Goal: Transaction & Acquisition: Subscribe to service/newsletter

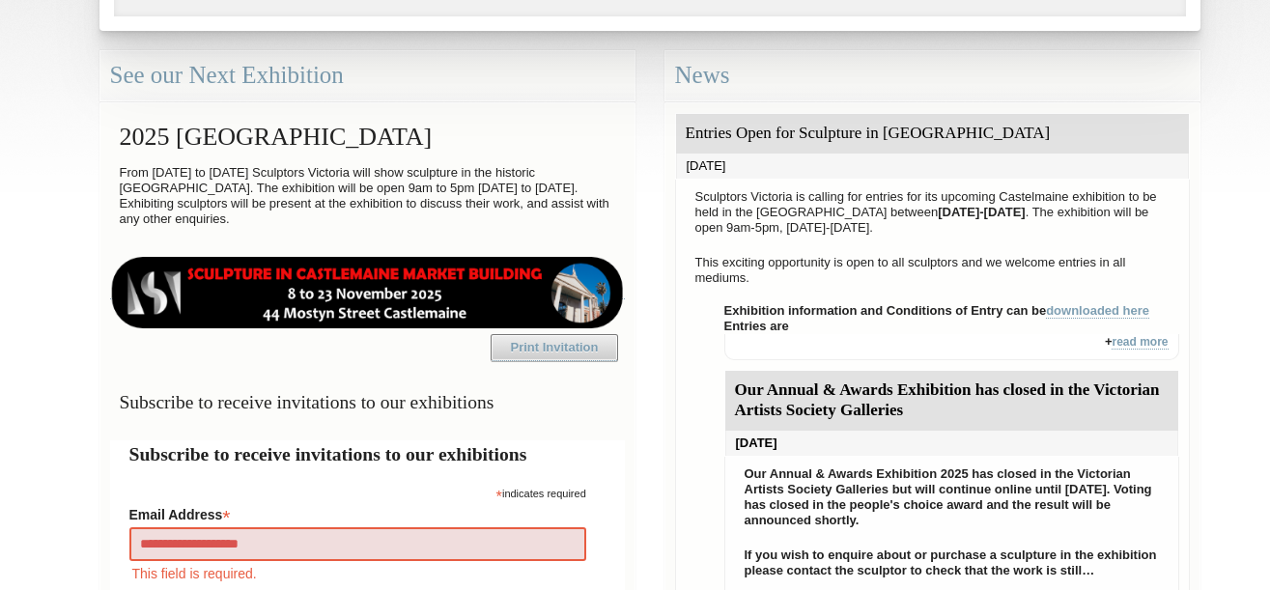
type input "**********"
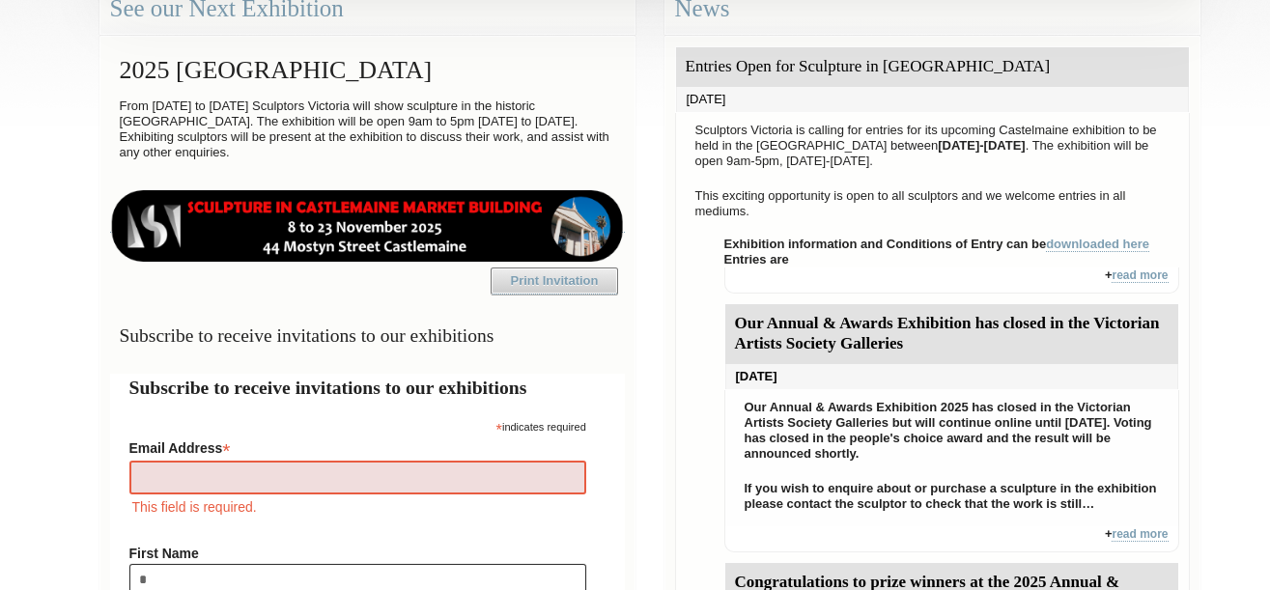
scroll to position [635, 0]
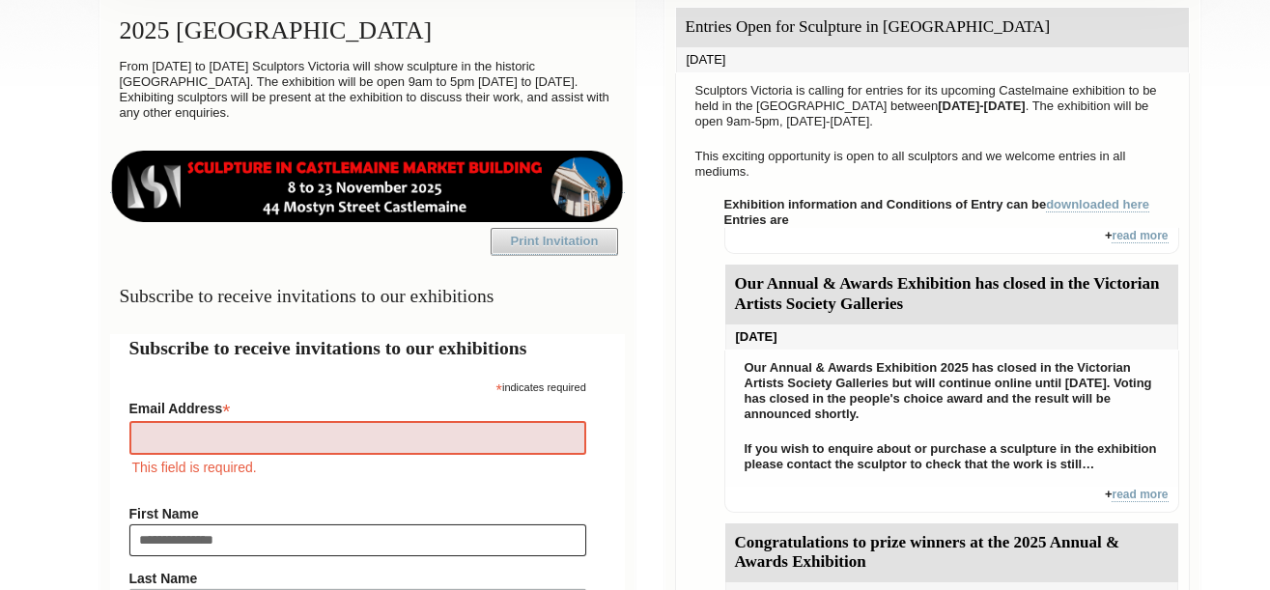
type input "**********"
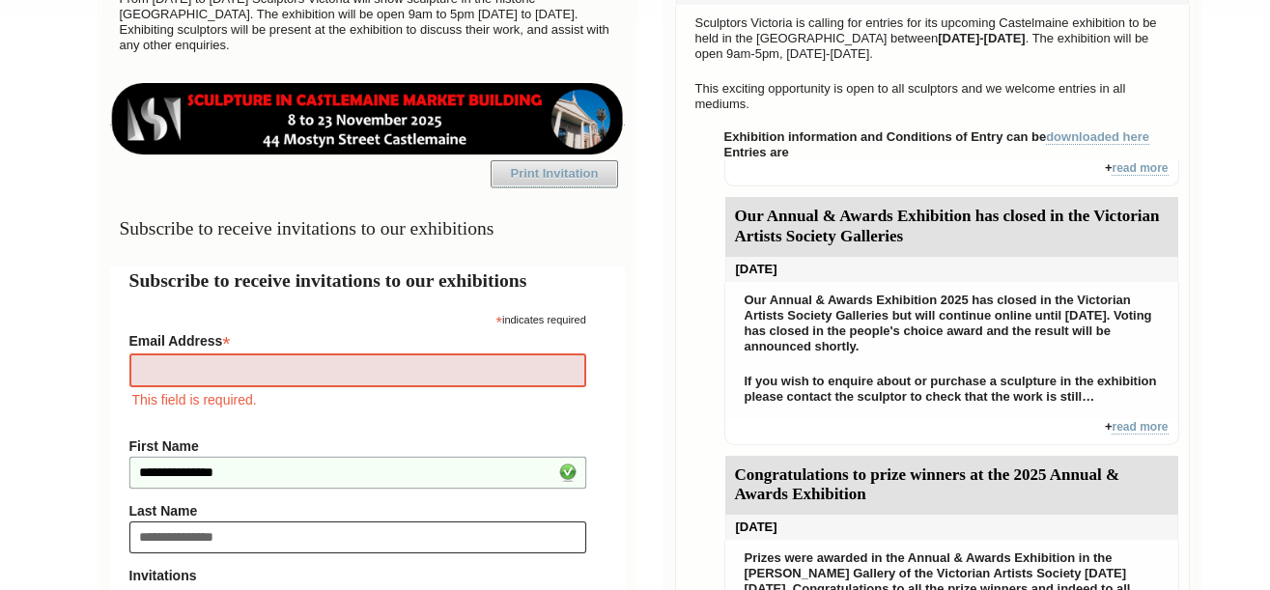
type input "**********"
